Goal: Navigation & Orientation: Find specific page/section

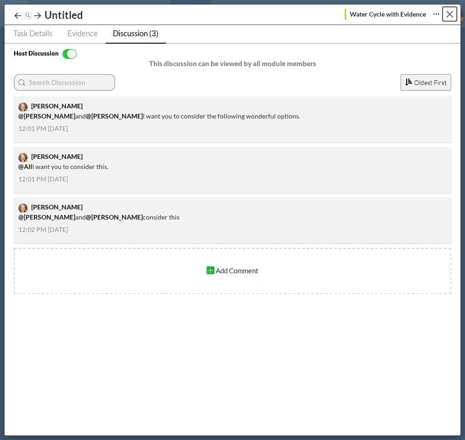
click at [445, 13] on button "Close" at bounding box center [449, 14] width 14 height 14
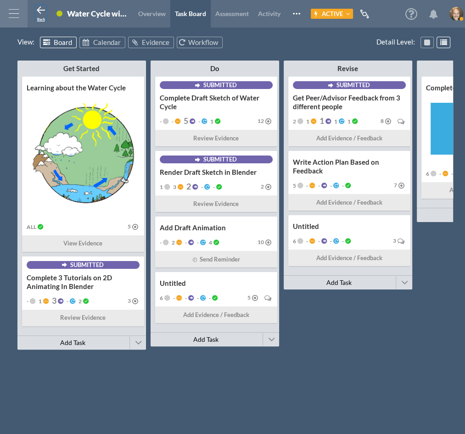
click at [39, 16] on button "Back" at bounding box center [40, 12] width 11 height 15
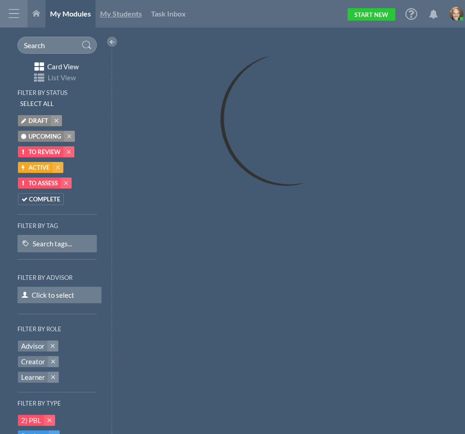
click at [114, 11] on span "My Students" at bounding box center [121, 13] width 42 height 9
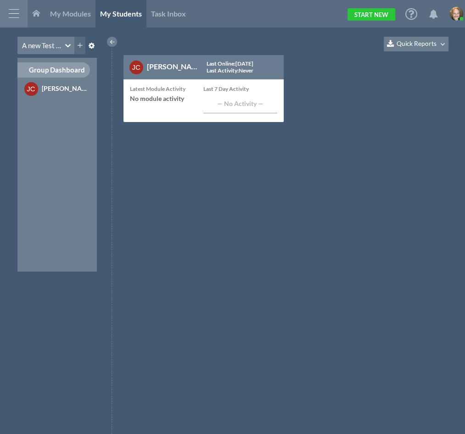
click at [67, 44] on icon at bounding box center [67, 45] width 9 height 9
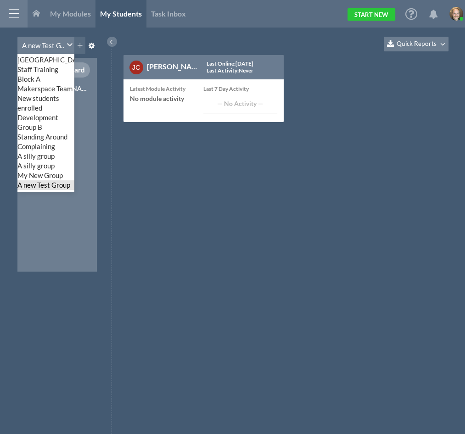
scroll to position [82, 0]
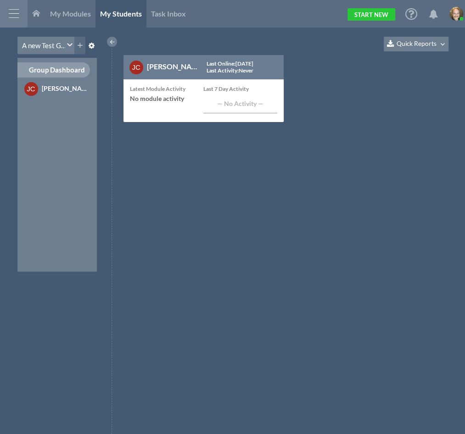
click at [52, 44] on div "A new Test Group" at bounding box center [44, 46] width 45 height 10
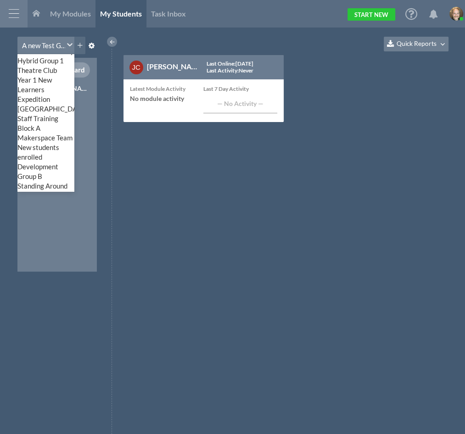
scroll to position [59, 0]
